Goal: Task Accomplishment & Management: Manage account settings

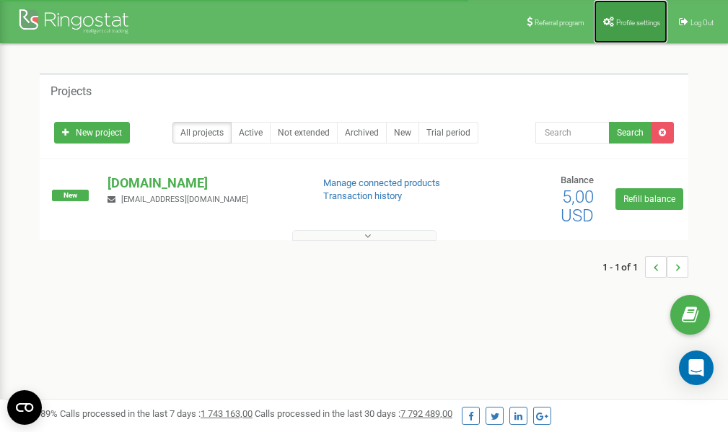
click at [632, 20] on span "Profile settings" at bounding box center [638, 23] width 44 height 8
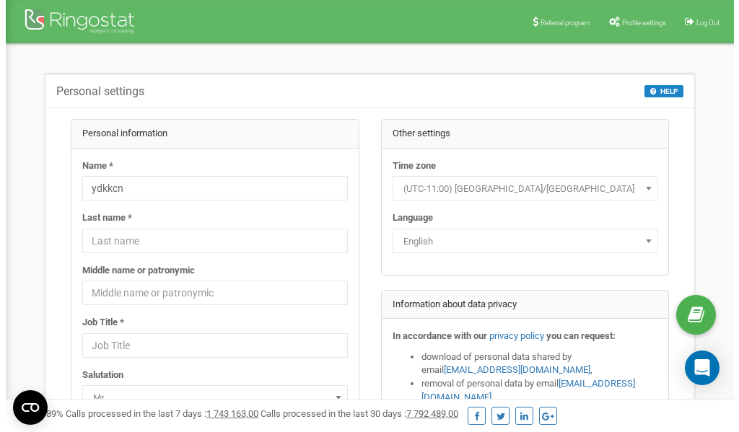
scroll to position [72, 0]
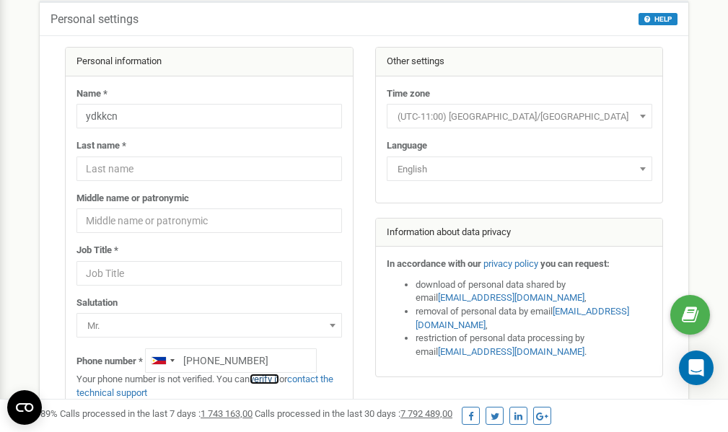
click at [269, 378] on link "verify it" at bounding box center [265, 379] width 30 height 11
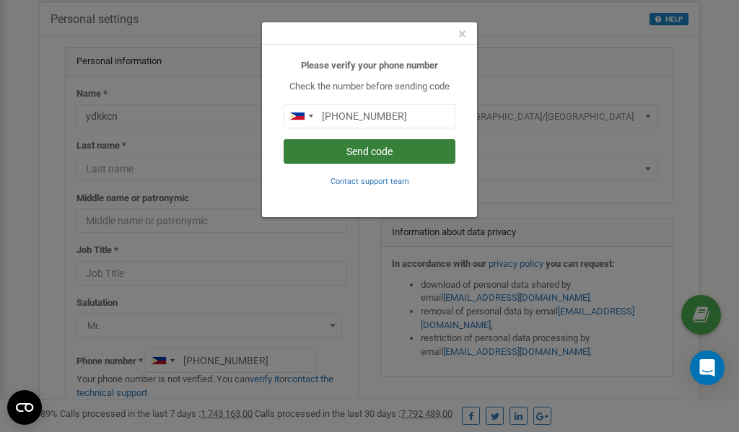
click at [354, 149] on button "Send code" at bounding box center [370, 151] width 172 height 25
